Goal: Find specific page/section: Find specific page/section

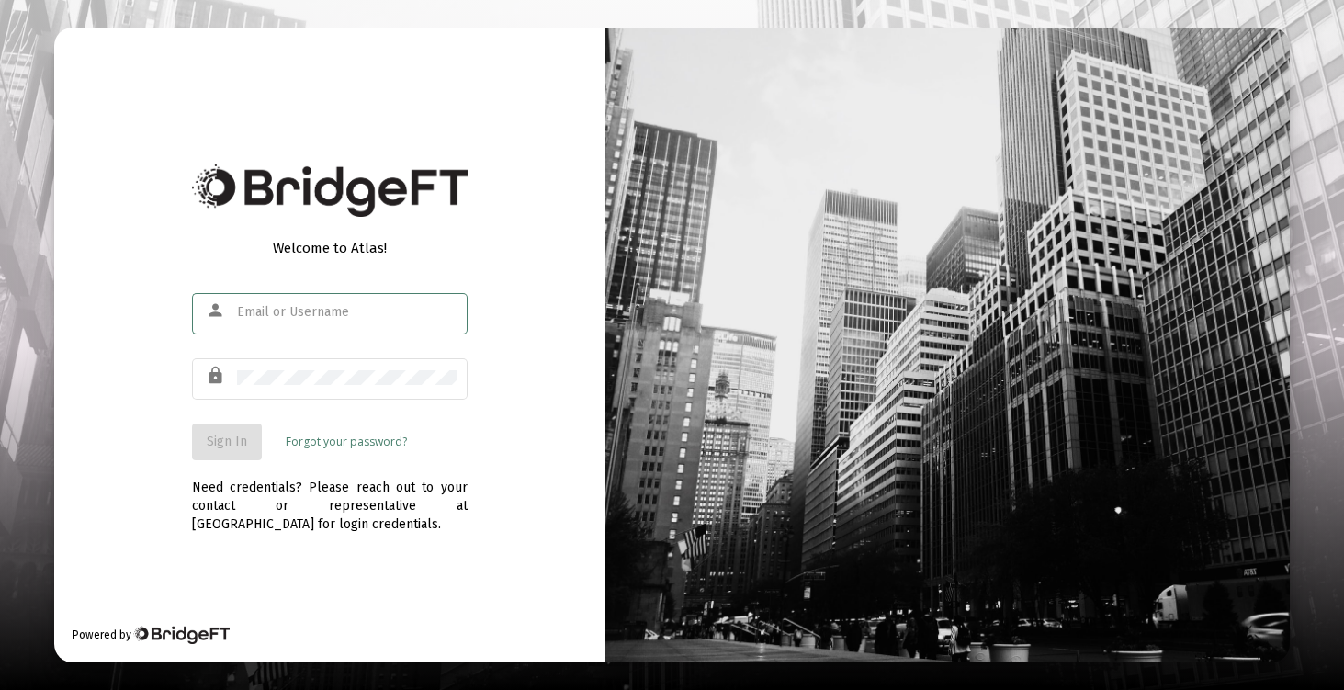
type input "[EMAIL_ADDRESS][DOMAIN_NAME]"
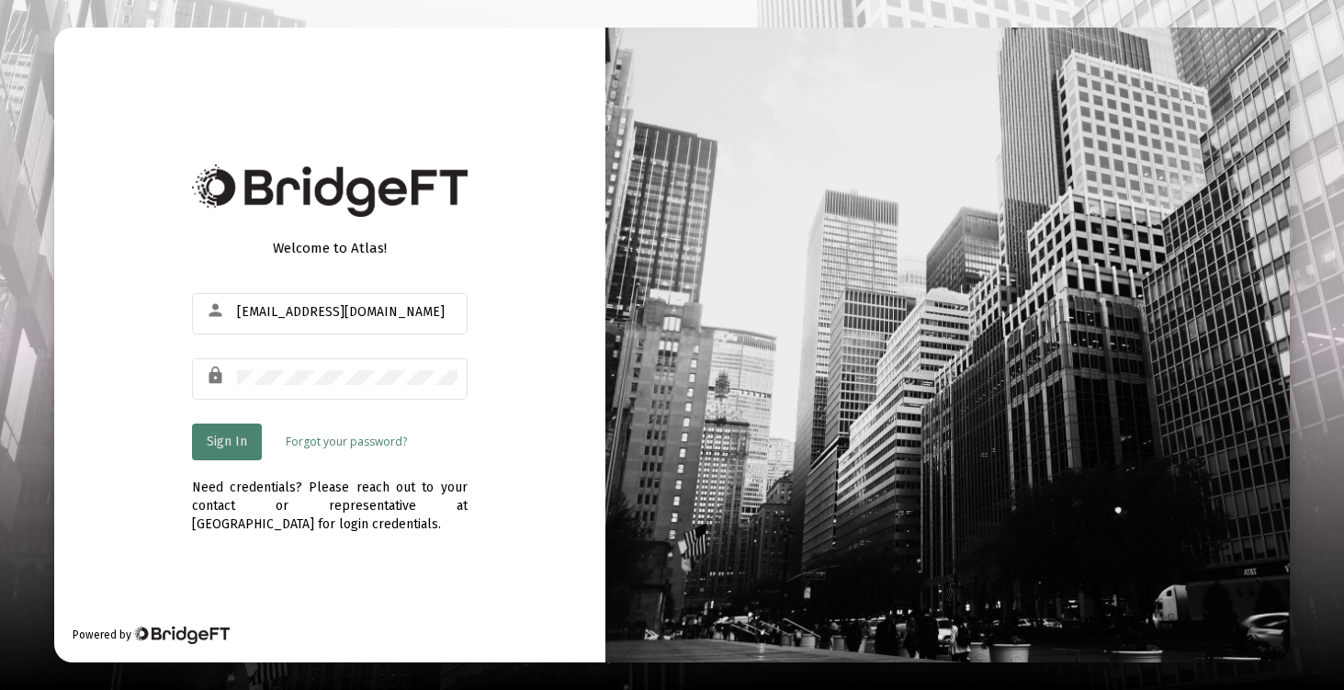
click at [211, 449] on button "Sign In" at bounding box center [227, 442] width 70 height 37
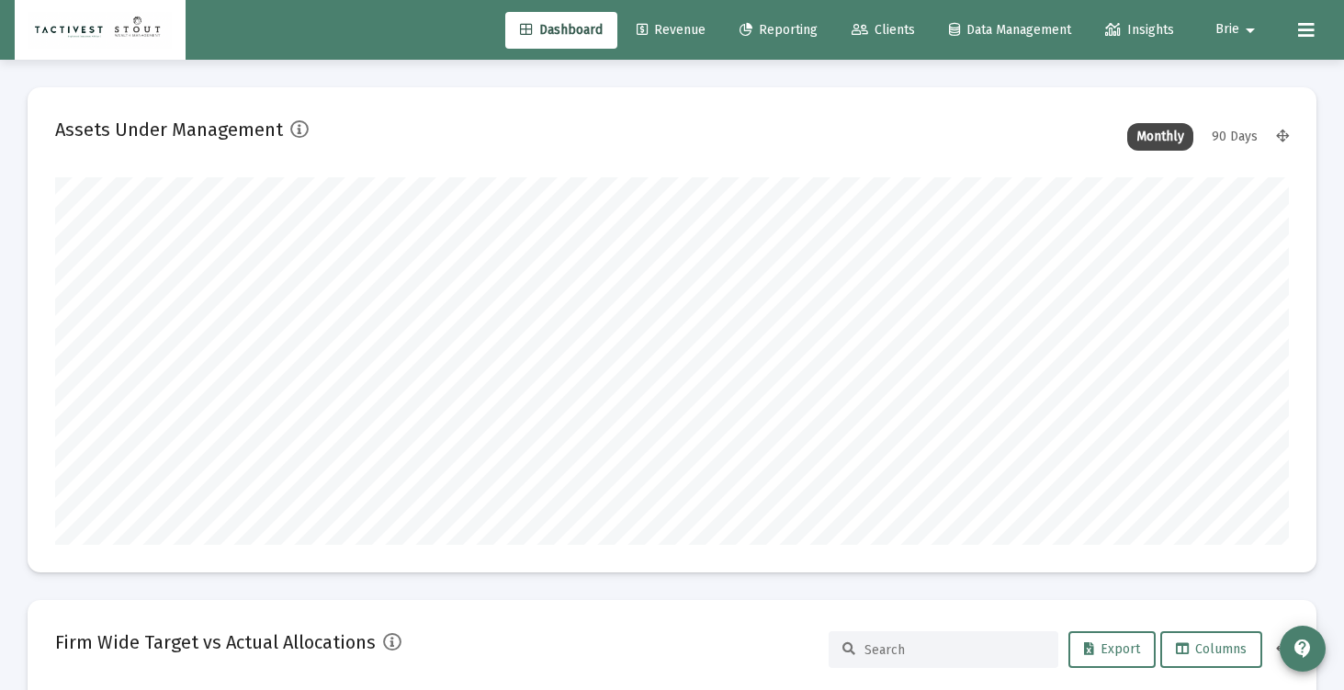
scroll to position [367, 1234]
click at [898, 33] on span "Clients" at bounding box center [883, 30] width 63 height 16
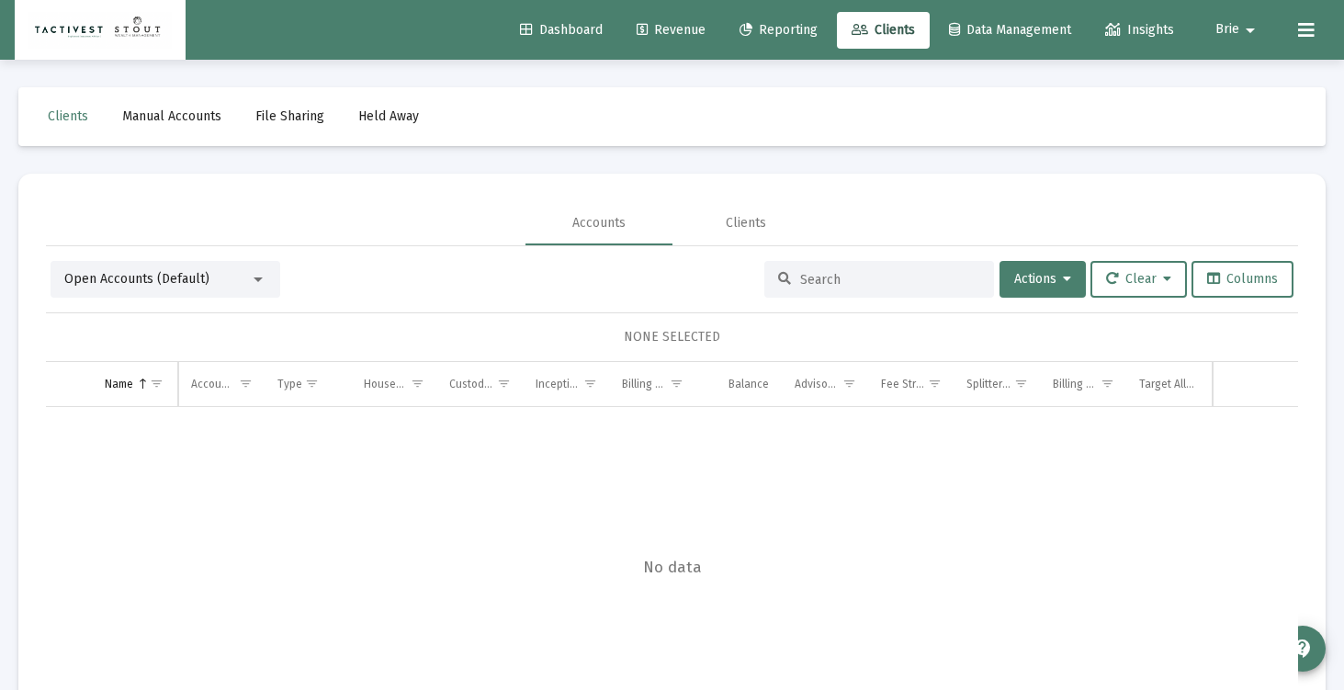
click at [824, 290] on div at bounding box center [879, 279] width 230 height 37
click at [821, 272] on input at bounding box center [890, 280] width 180 height 16
type input "anthea"
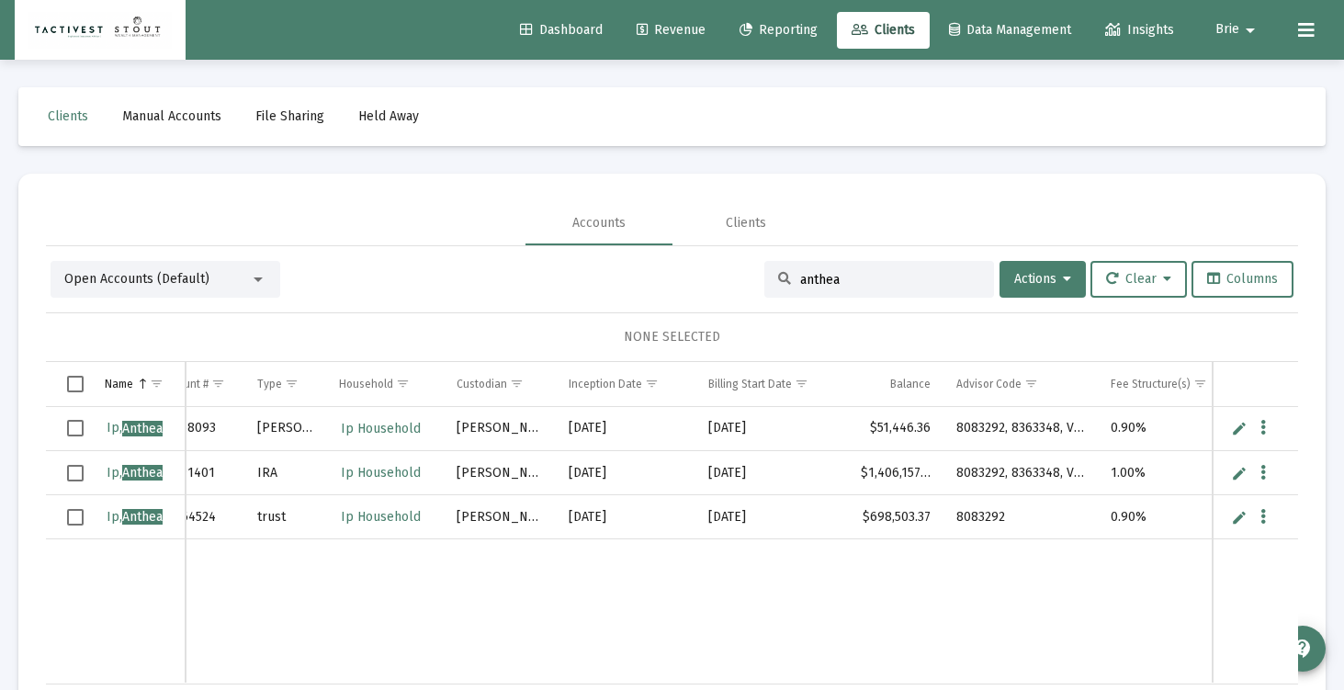
scroll to position [0, 80]
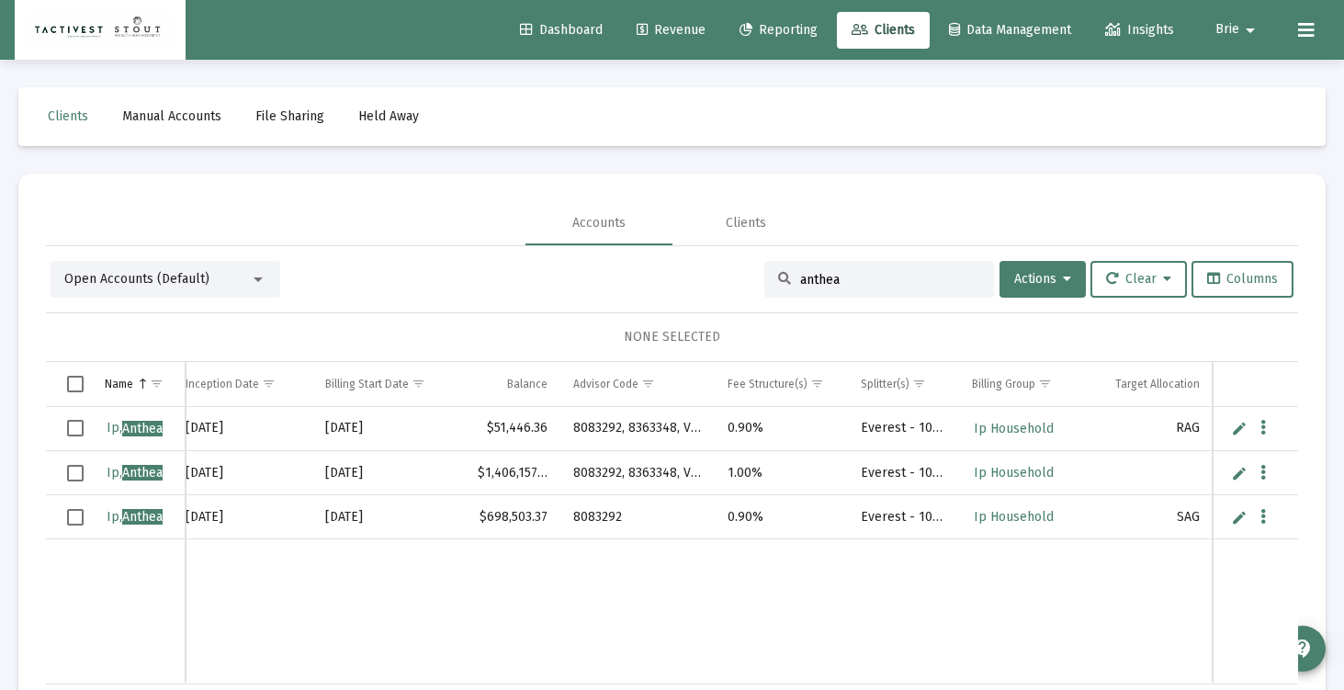
click at [130, 36] on img at bounding box center [99, 30] width 143 height 37
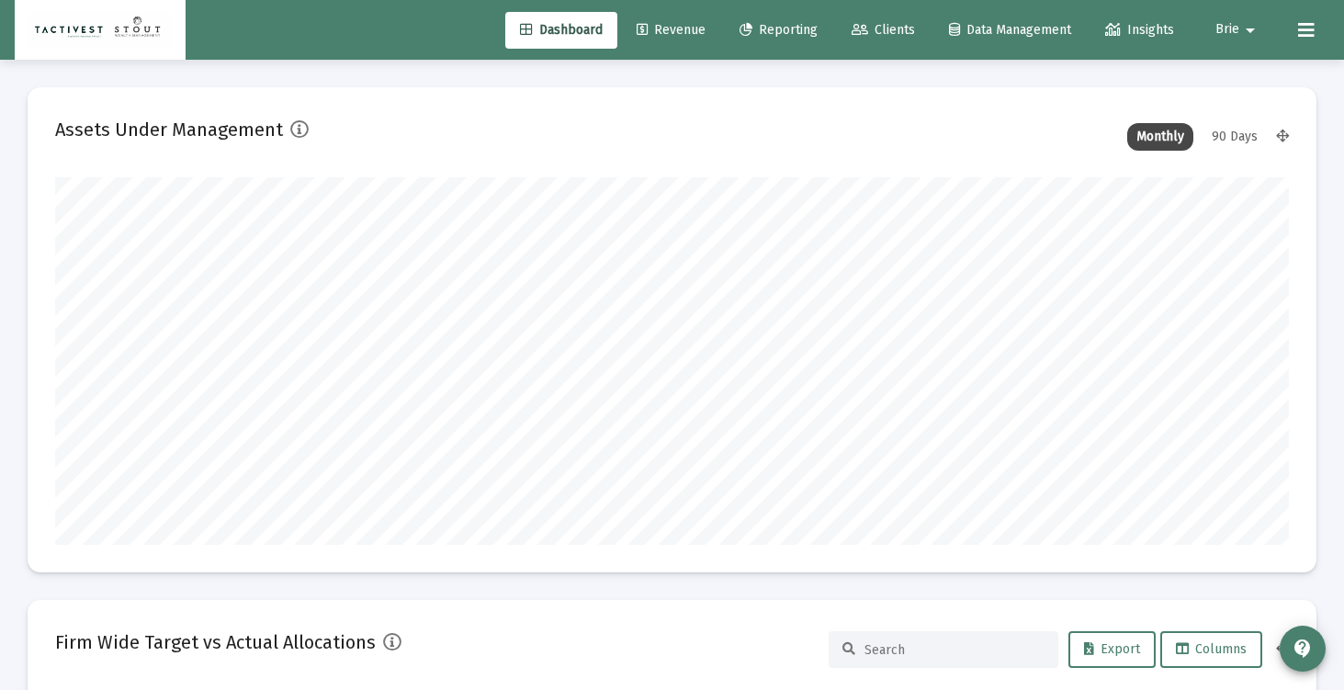
scroll to position [367, 575]
